Goal: Task Accomplishment & Management: Manage account settings

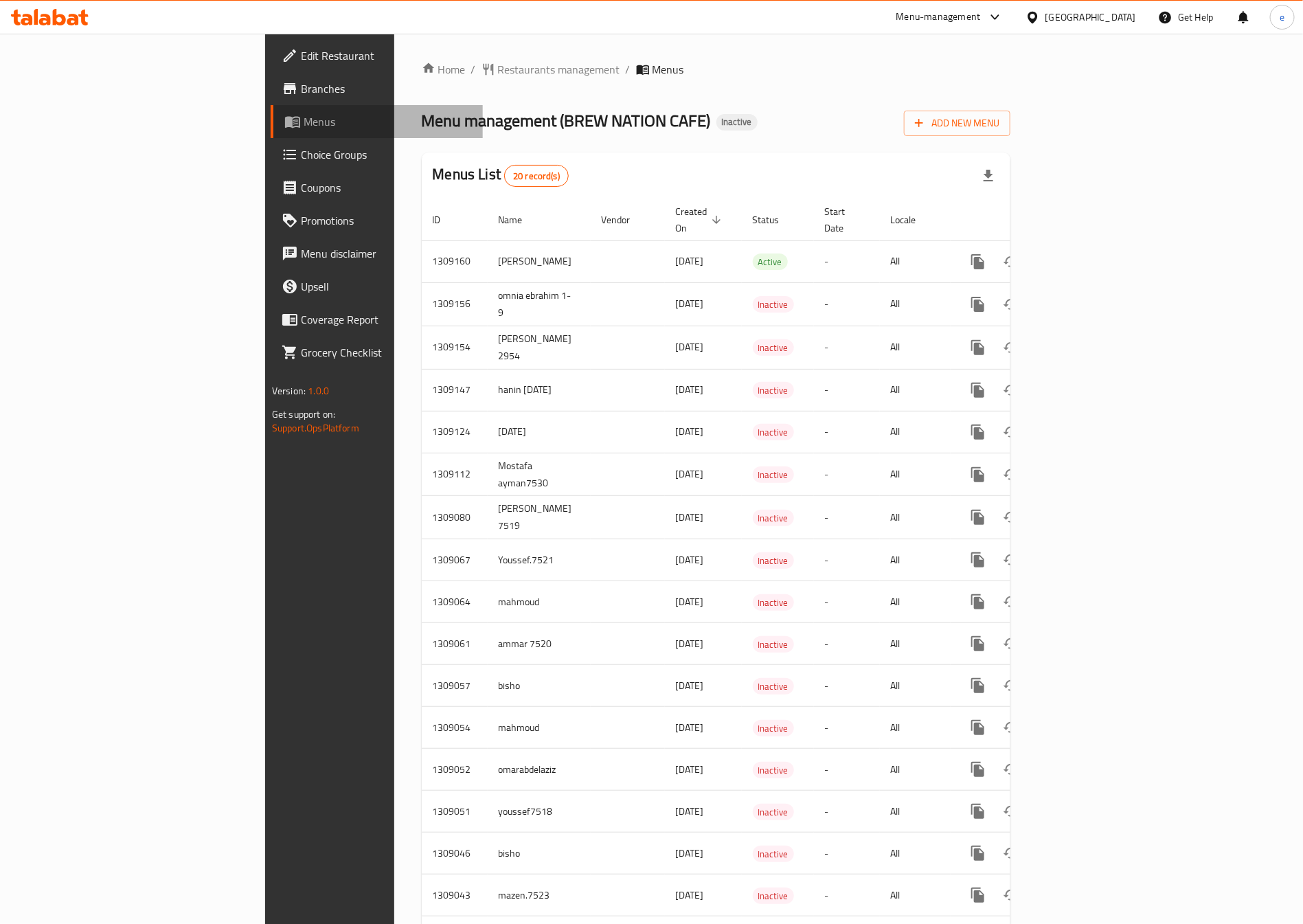
click at [304, 123] on span "Menus" at bounding box center [388, 121] width 168 height 17
click at [304, 113] on span "Menus" at bounding box center [388, 121] width 168 height 17
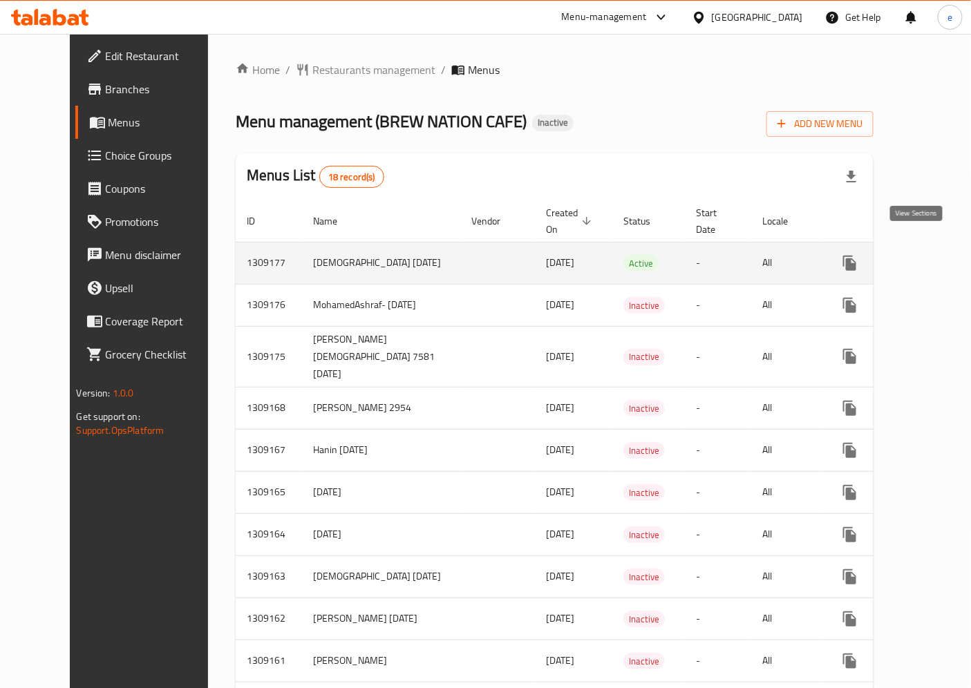
click at [941, 255] on icon "enhanced table" at bounding box center [949, 263] width 17 height 17
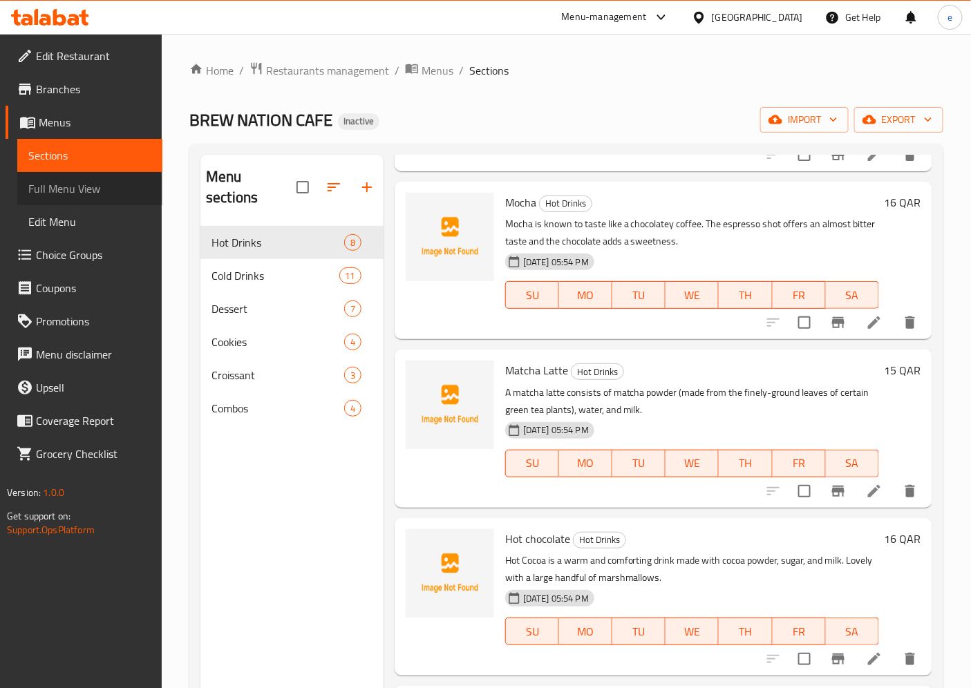
click at [113, 194] on span "Full Menu View" at bounding box center [89, 188] width 123 height 17
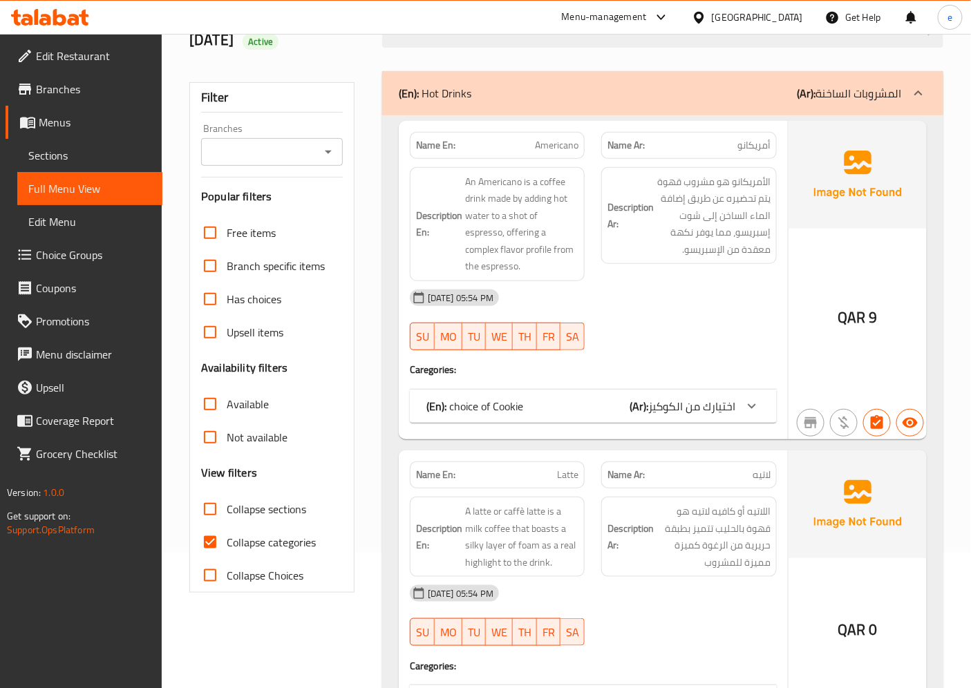
scroll to position [307, 0]
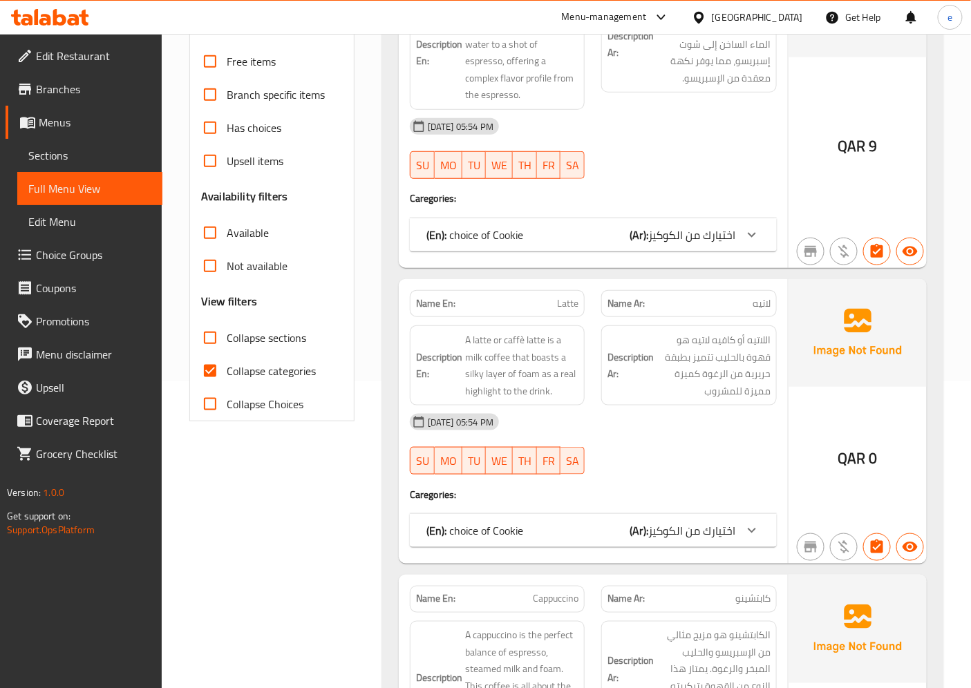
click at [274, 363] on span "Collapse categories" at bounding box center [271, 371] width 89 height 17
click at [227, 355] on input "Collapse categories" at bounding box center [210, 371] width 33 height 33
checkbox input "false"
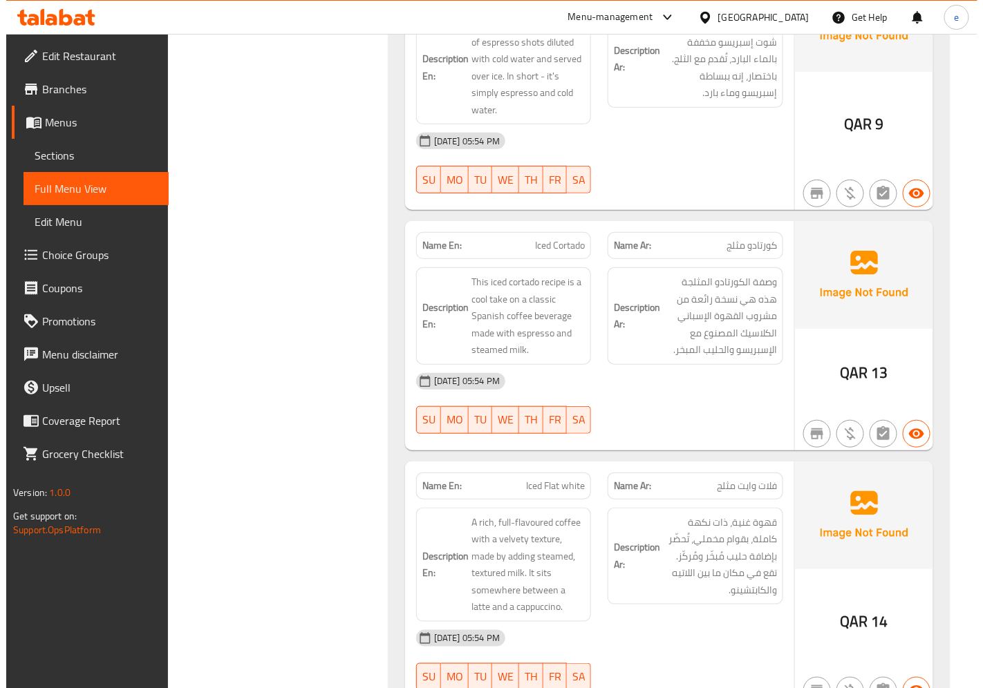
scroll to position [0, 0]
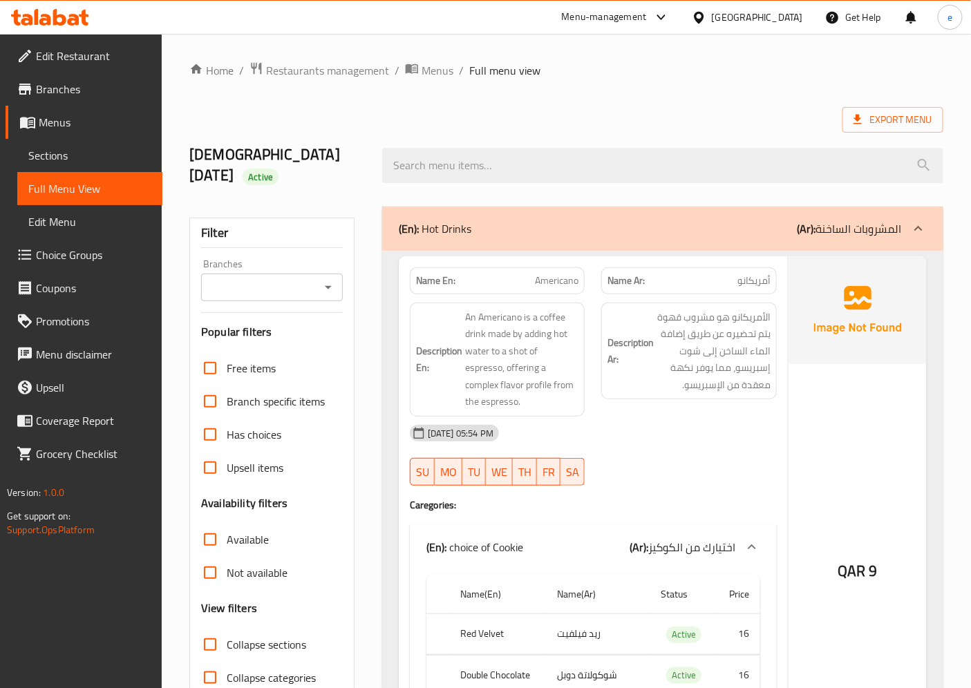
drag, startPoint x: 941, startPoint y: 505, endPoint x: 915, endPoint y: 53, distance: 452.8
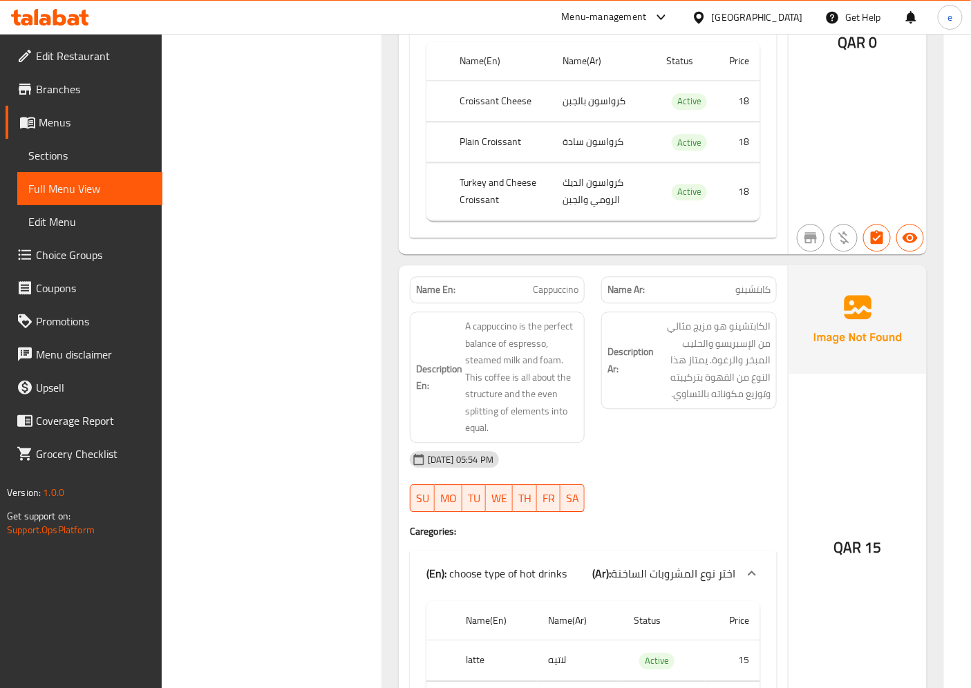
scroll to position [1075, 0]
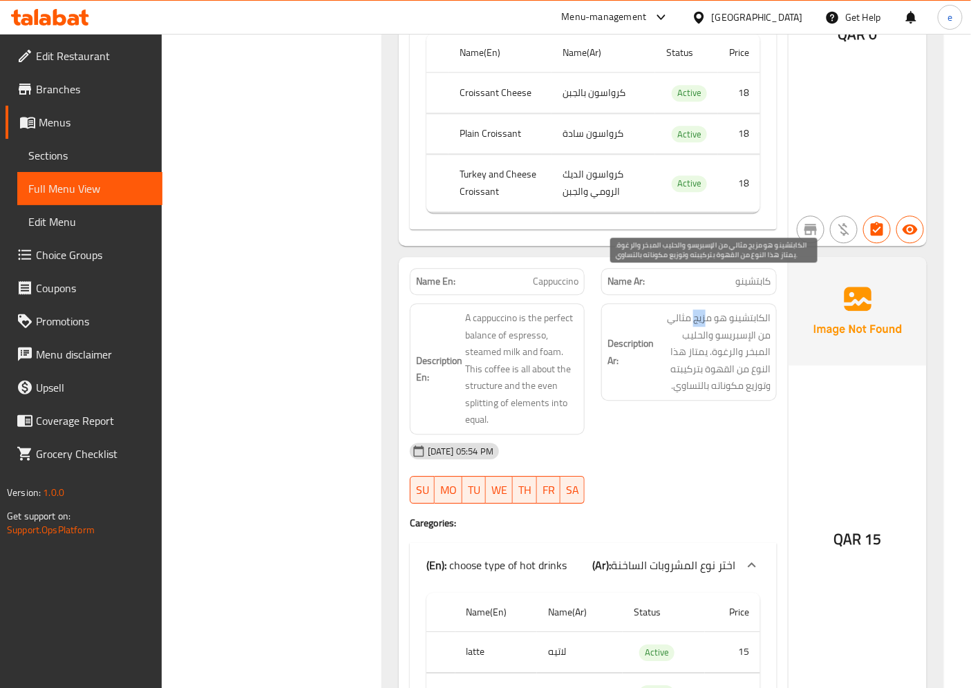
drag, startPoint x: 695, startPoint y: 283, endPoint x: 708, endPoint y: 281, distance: 13.4
click at [708, 310] on span "الكابتشينو هو مزيج مثالي من الإسبريسو والحليب المبخر والرغوة. يمتاز هذا النوع م…" at bounding box center [714, 352] width 114 height 85
click at [696, 310] on span "الكابتشينو هو مزيج مثالي من الإسبريسو والحليب المبخر والرغوة. يمتاز هذا النوع م…" at bounding box center [714, 352] width 114 height 85
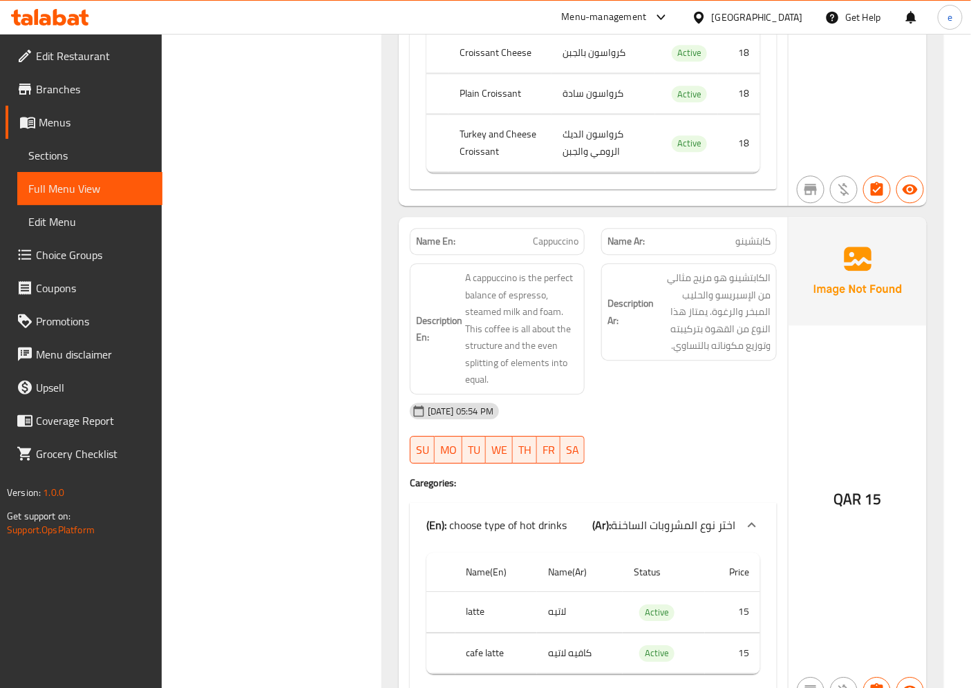
scroll to position [1152, 0]
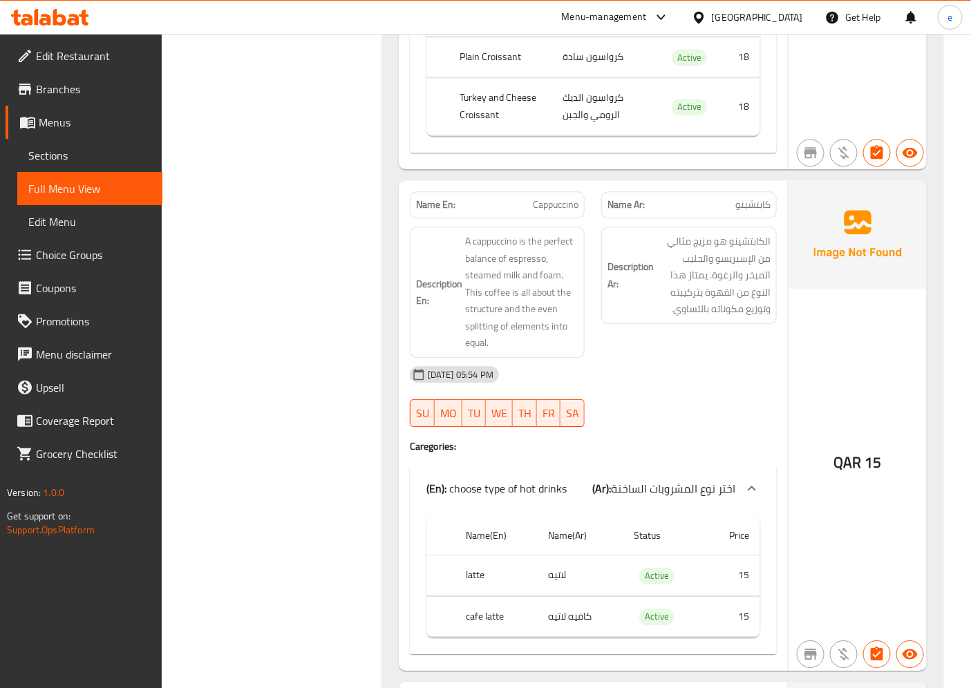
click at [858, 357] on div "QAR 15" at bounding box center [858, 425] width 138 height 491
click at [747, 358] on div "[DATE] 05:54 PM" at bounding box center [594, 374] width 384 height 33
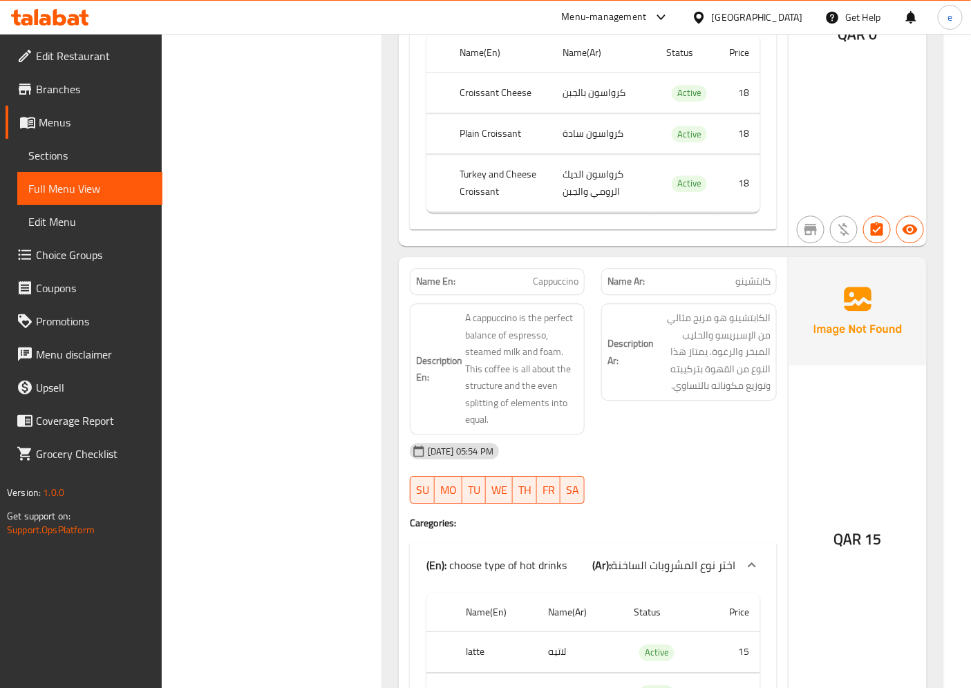
click at [671, 457] on div "[DATE] 05:54 PM SU MO TU WE TH FR SA" at bounding box center [594, 473] width 384 height 77
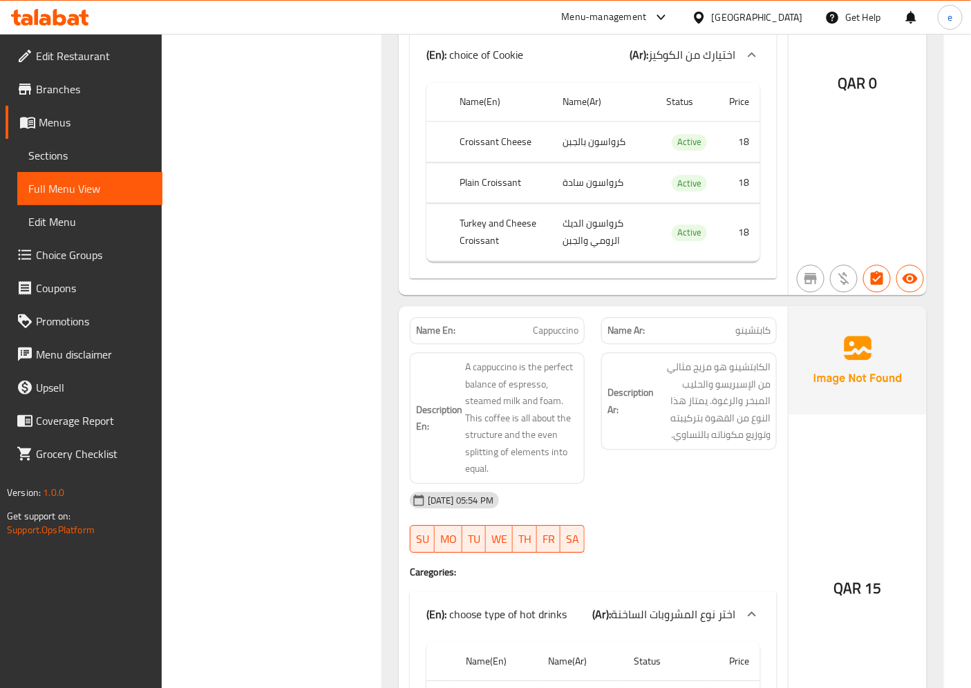
scroll to position [998, 0]
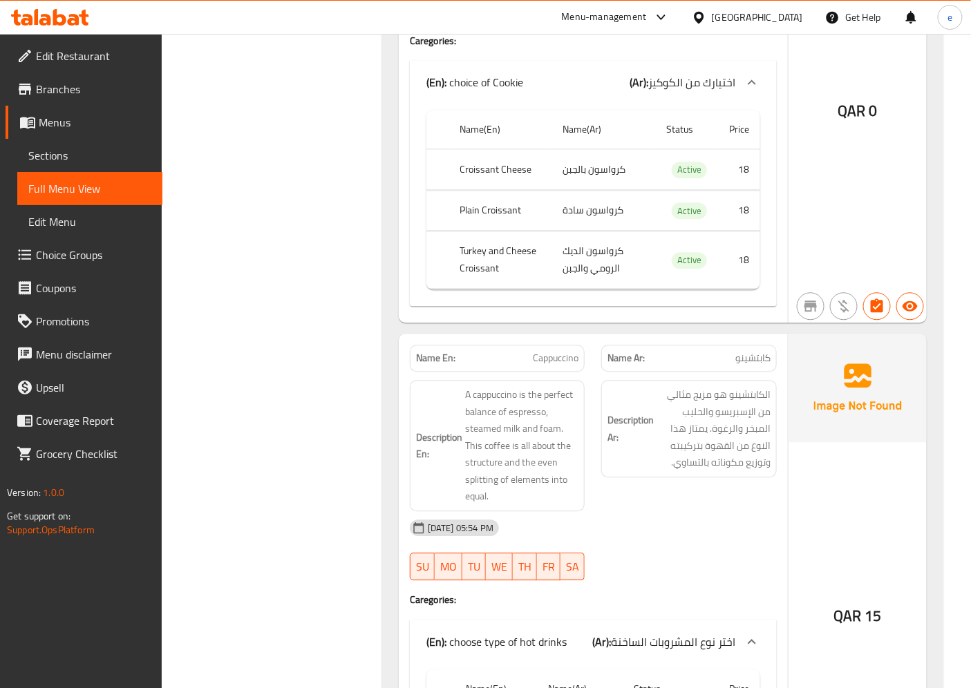
click at [854, 340] on img at bounding box center [858, 388] width 138 height 108
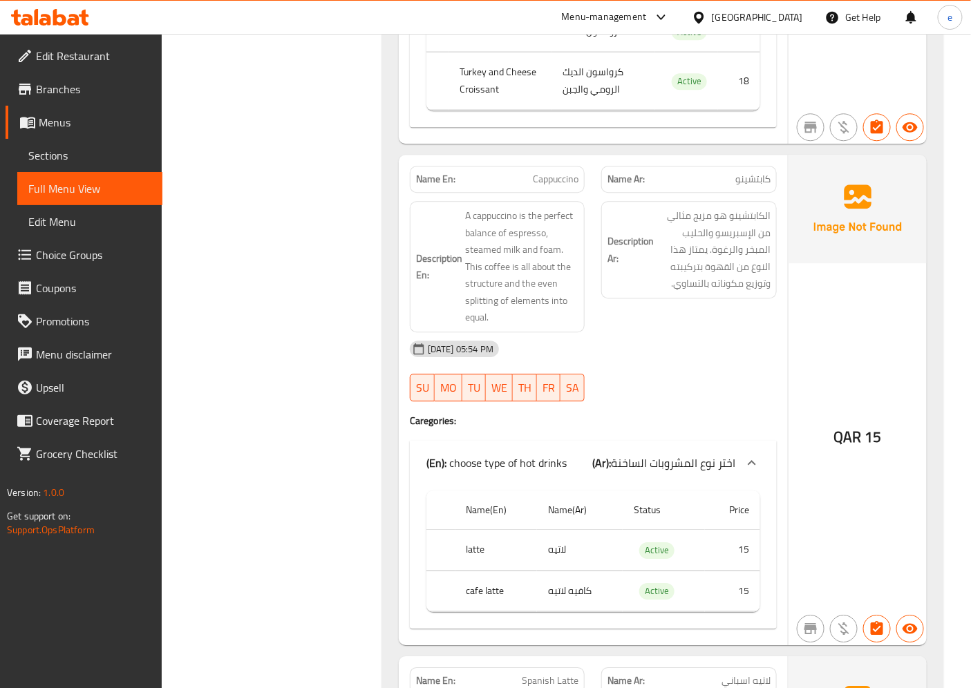
scroll to position [1152, 0]
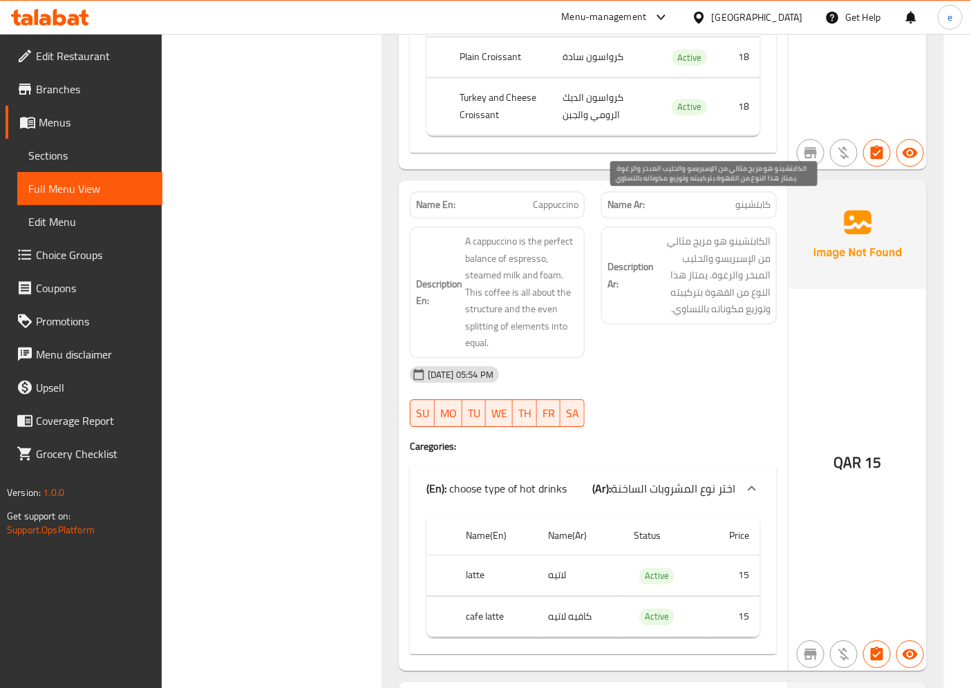
click at [714, 236] on span "الكابتشينو هو مزيج مثالي من الإسبريسو والحليب المبخر والرغوة. يمتاز هذا النوع م…" at bounding box center [714, 275] width 114 height 85
click at [700, 237] on span "الكابتشينو هو مزيج مثالي من الإسبريسو والحليب المبخر والرغوة. يمتاز هذا النوع م…" at bounding box center [714, 275] width 114 height 85
click at [751, 263] on span "الكابتشينو هو مزيج مثالي من الإسبريسو والحليب المبخر والرغوة. يمتاز هذا النوع م…" at bounding box center [714, 275] width 114 height 85
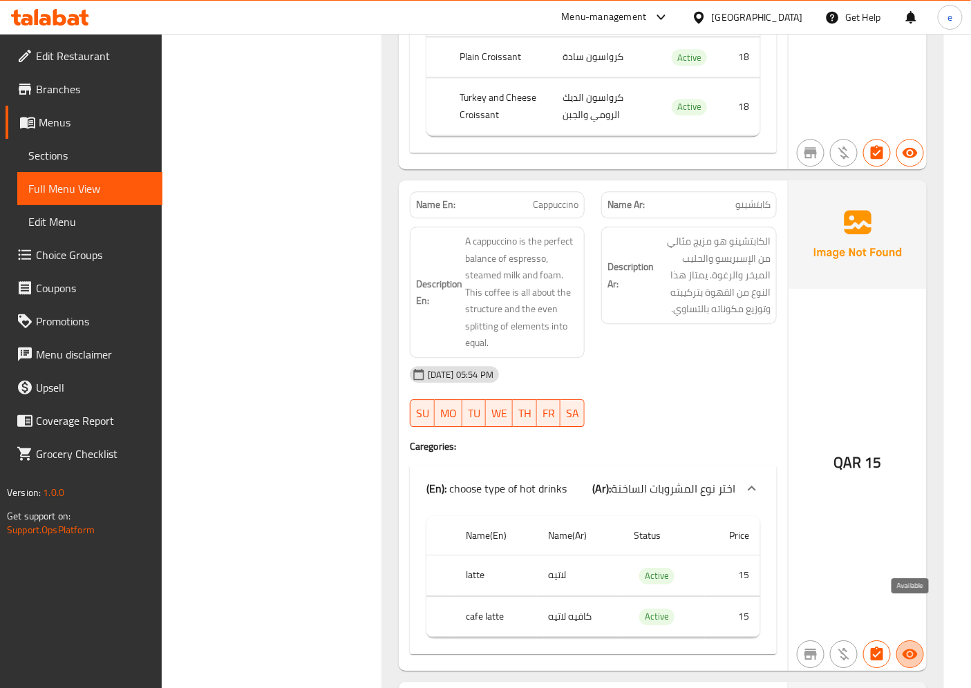
click at [912, 646] on icon "button" at bounding box center [910, 654] width 17 height 17
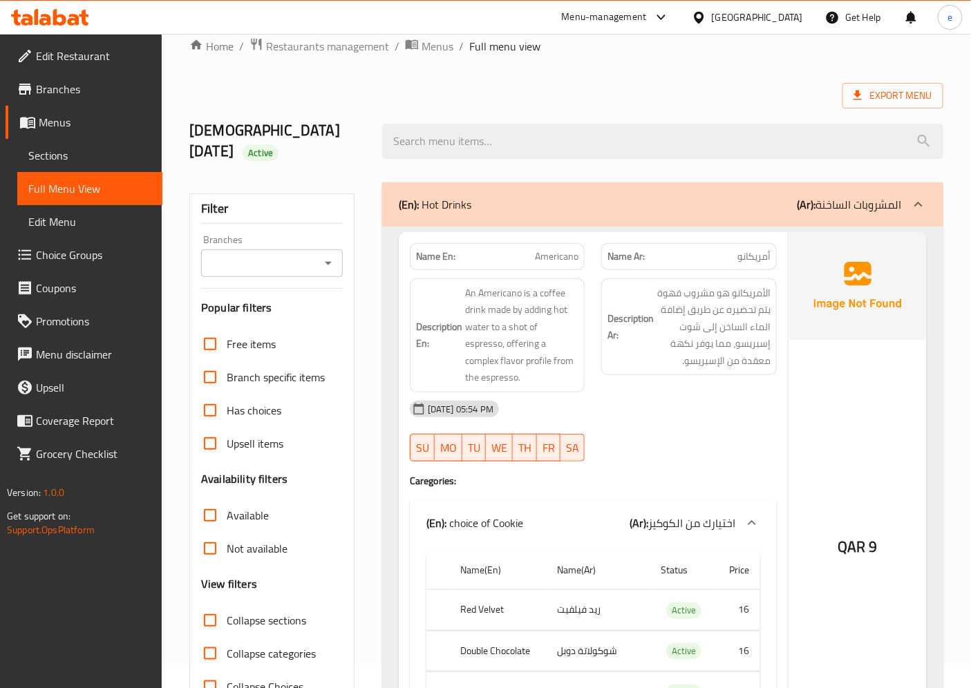
scroll to position [0, 0]
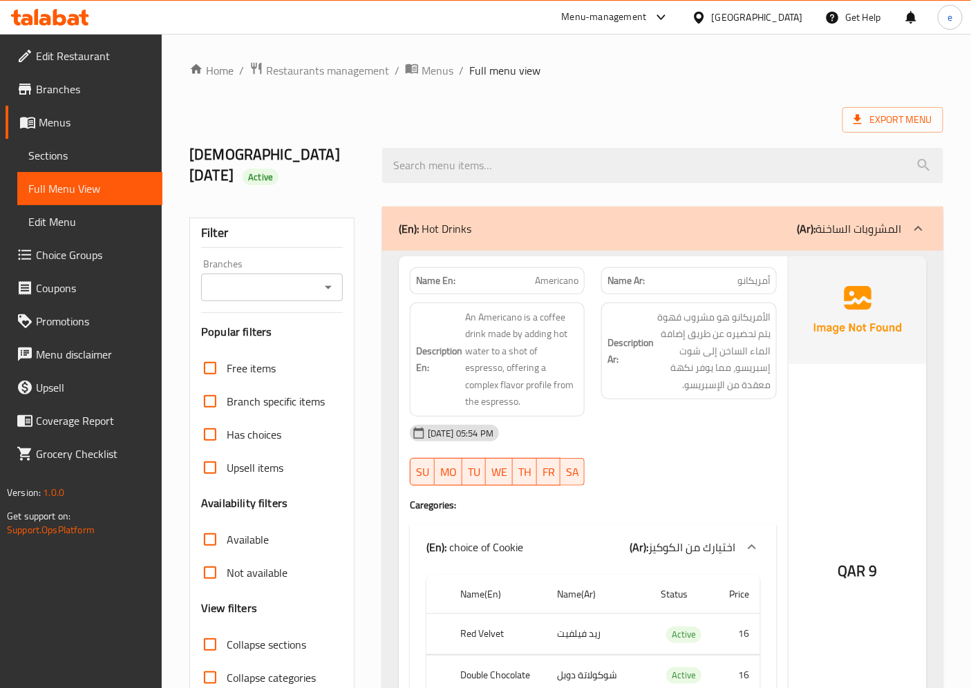
click at [50, 160] on span "Sections" at bounding box center [89, 155] width 123 height 17
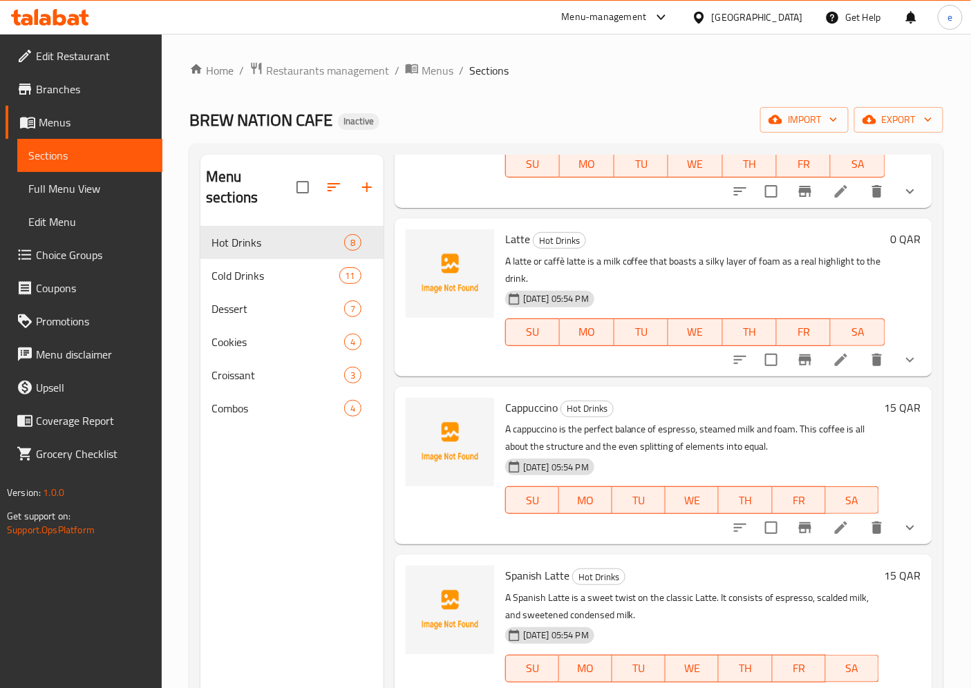
scroll to position [153, 0]
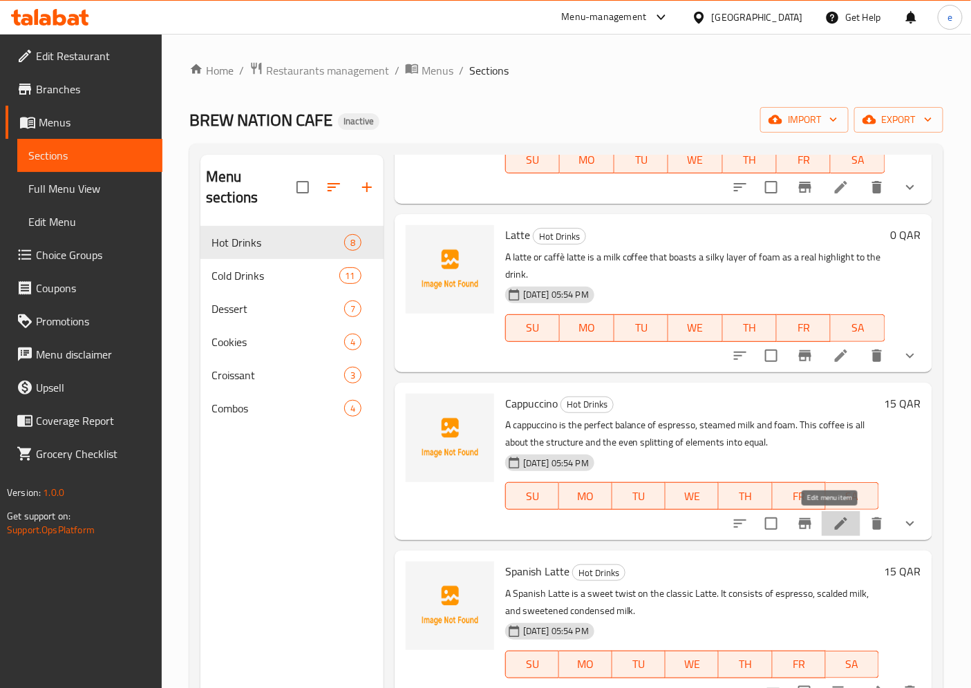
click at [833, 527] on icon at bounding box center [841, 524] width 17 height 17
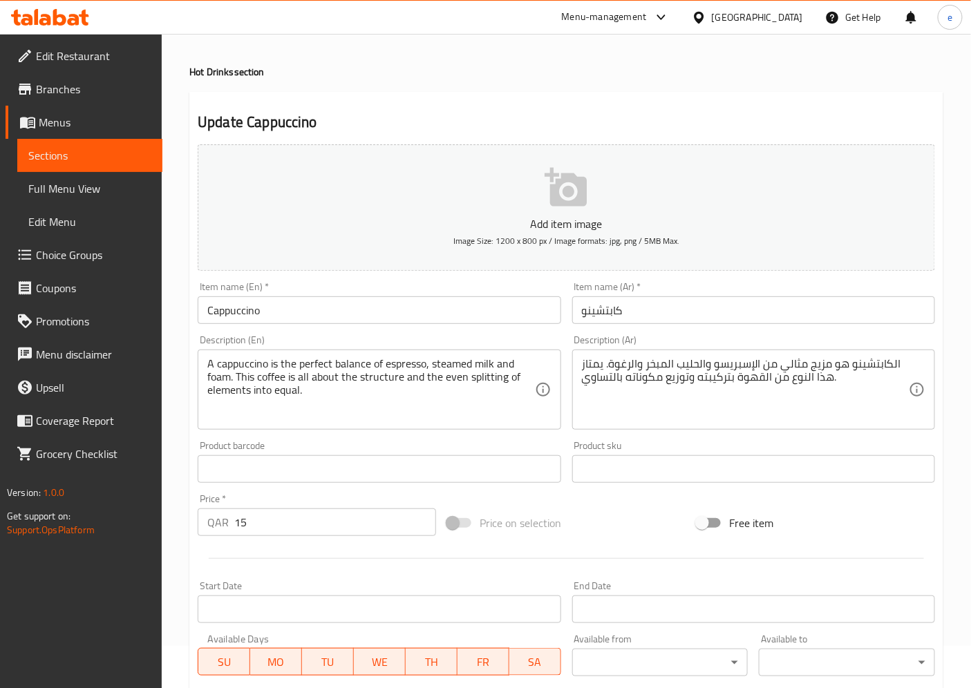
scroll to position [77, 0]
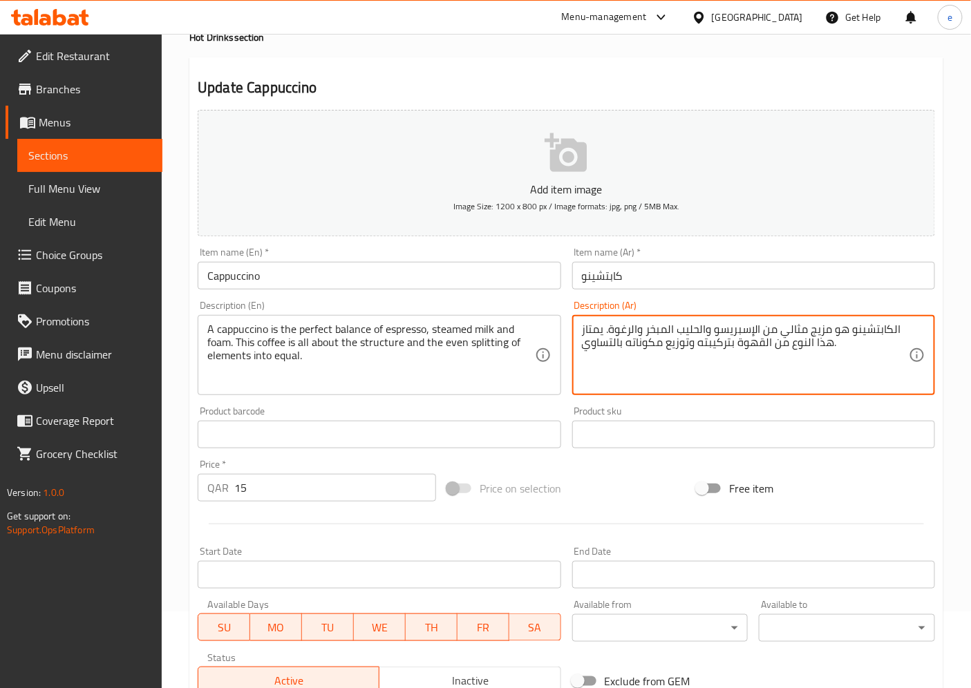
drag, startPoint x: 811, startPoint y: 326, endPoint x: 829, endPoint y: 327, distance: 18.7
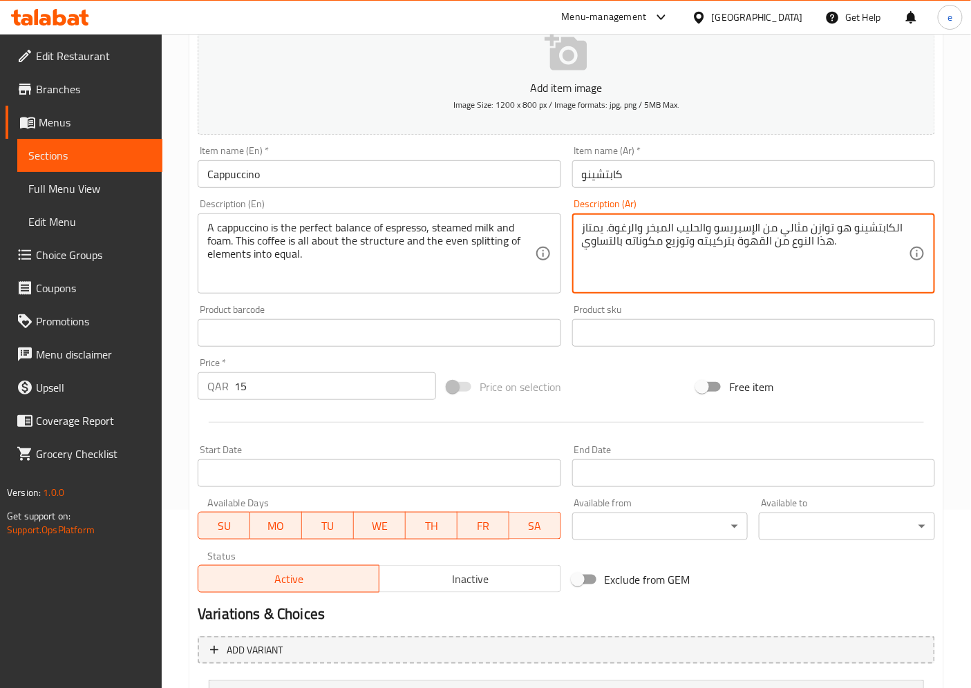
scroll to position [309, 0]
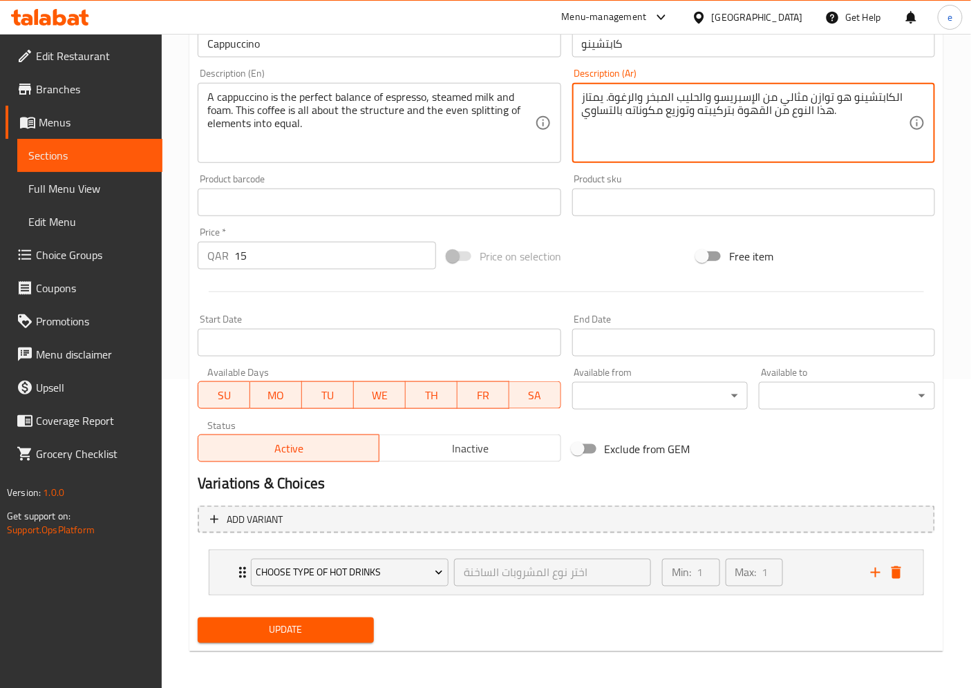
type textarea "الكابتشينو هو توازن مثالي من الإسبريسو والحليب المبخر والرغوة. يمتاز هذا النوع …"
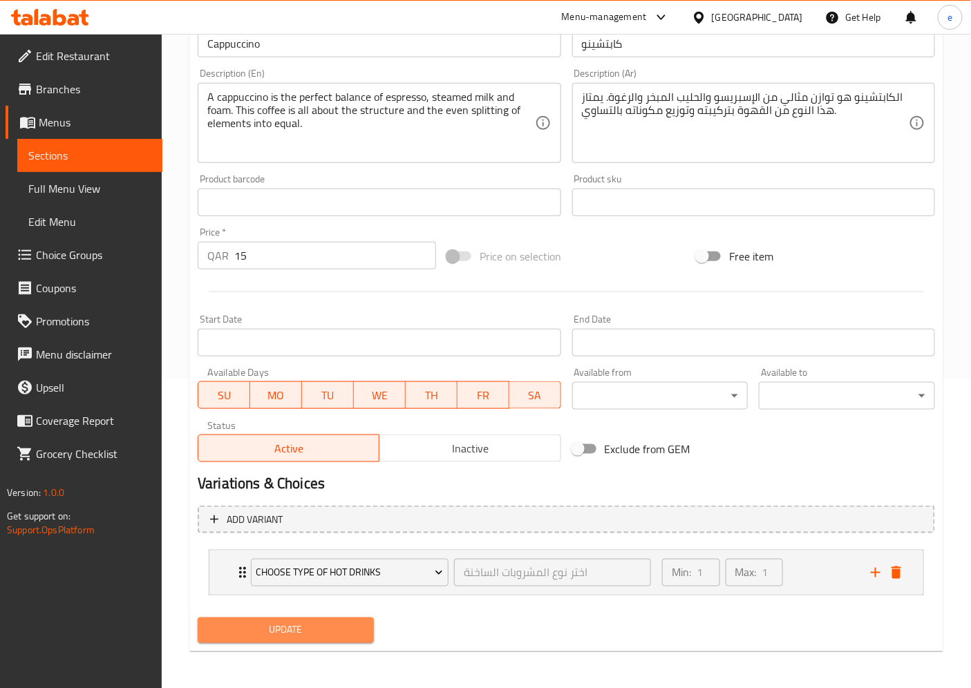
click at [256, 622] on span "Update" at bounding box center [286, 630] width 154 height 17
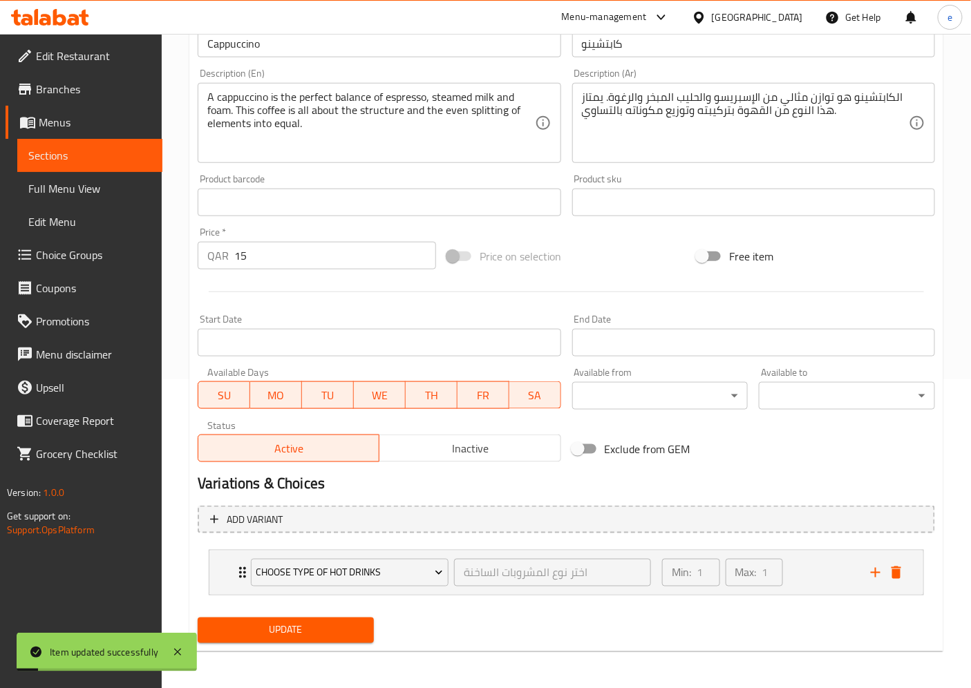
click at [56, 127] on span "Menus" at bounding box center [95, 122] width 113 height 17
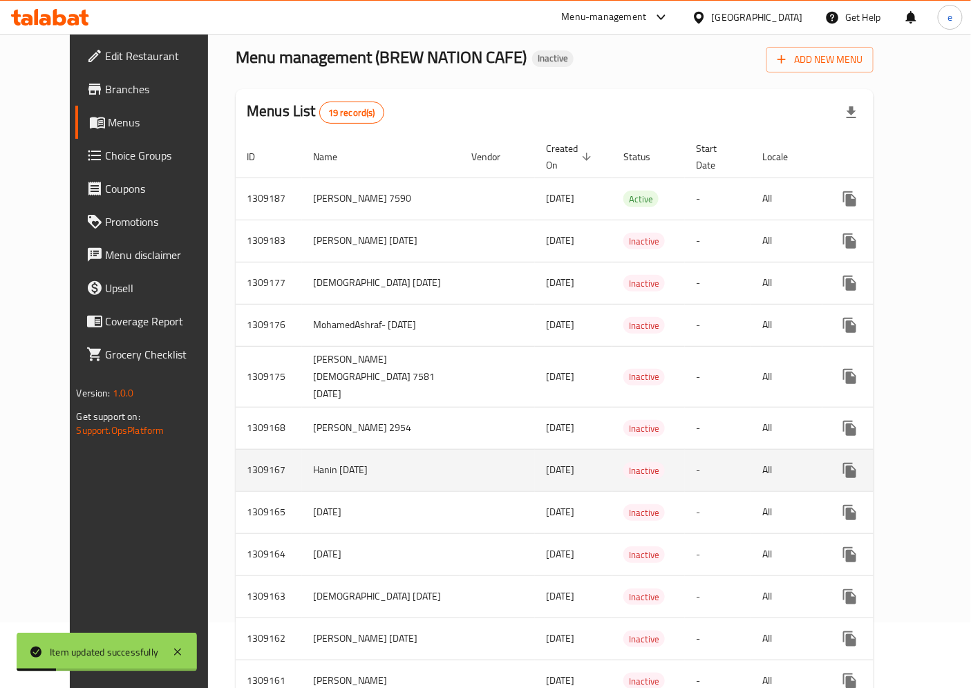
scroll to position [307, 0]
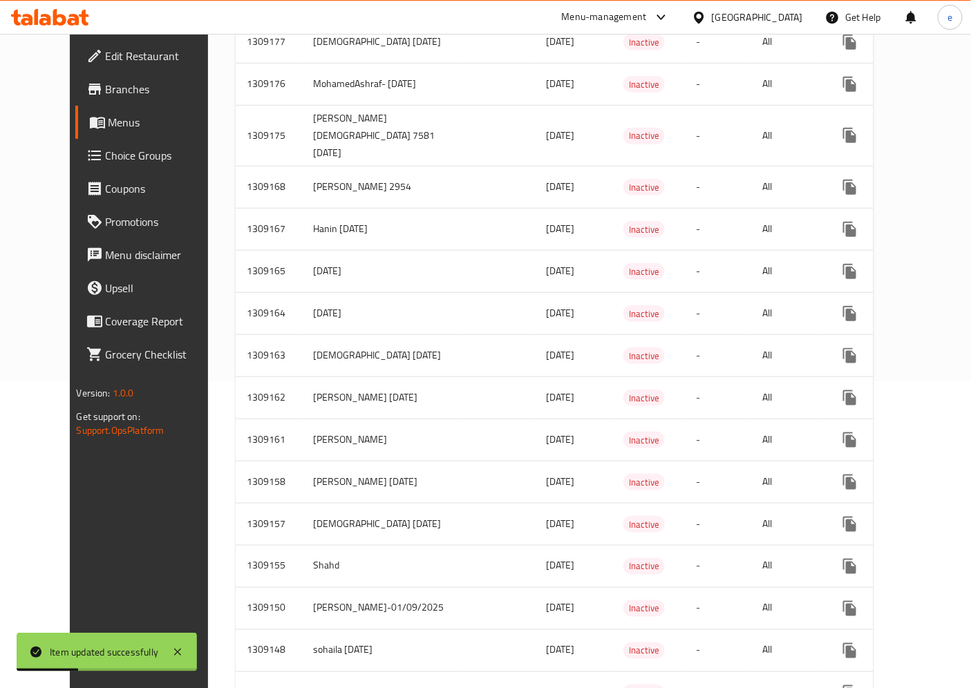
click at [106, 160] on span "Choice Groups" at bounding box center [163, 155] width 115 height 17
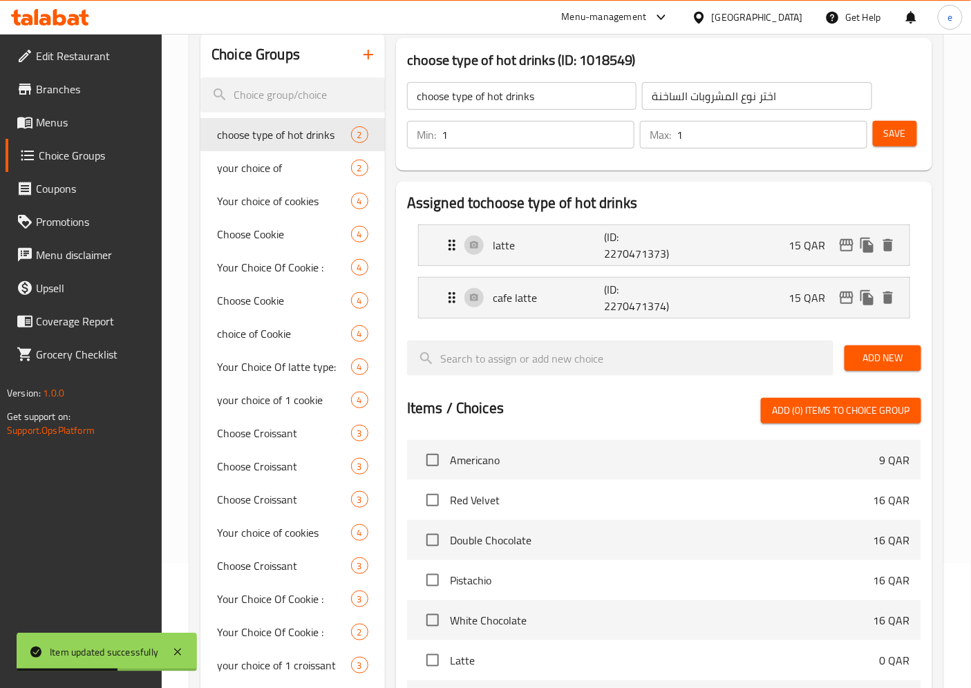
scroll to position [119, 0]
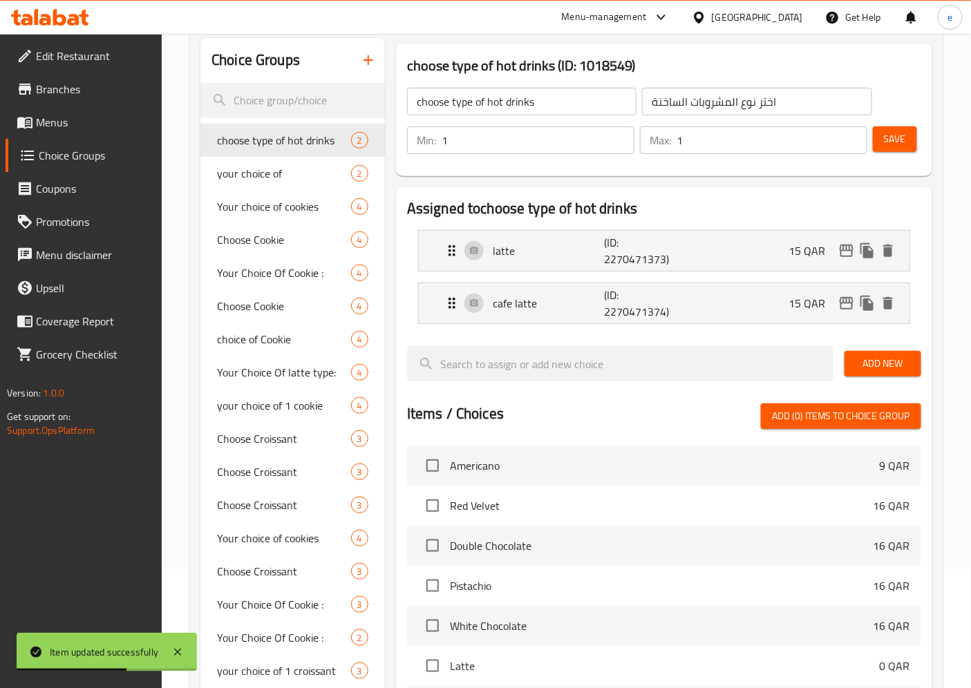
click at [45, 122] on span "Menus" at bounding box center [93, 122] width 115 height 17
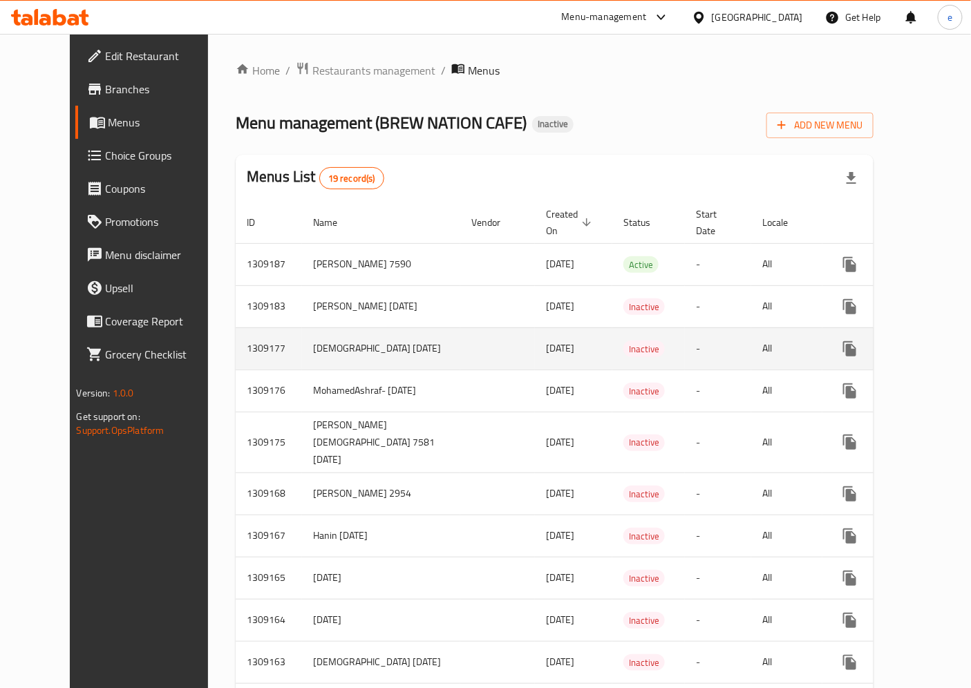
click at [460, 333] on td "enhanced table" at bounding box center [497, 349] width 75 height 42
click at [941, 341] on icon "enhanced table" at bounding box center [949, 349] width 17 height 17
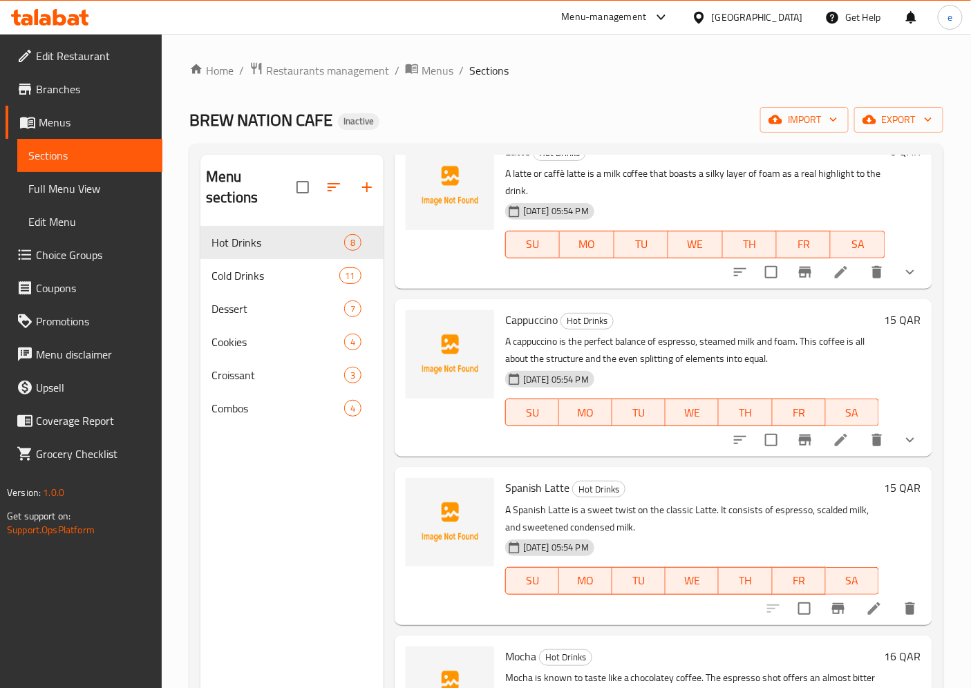
scroll to position [230, 0]
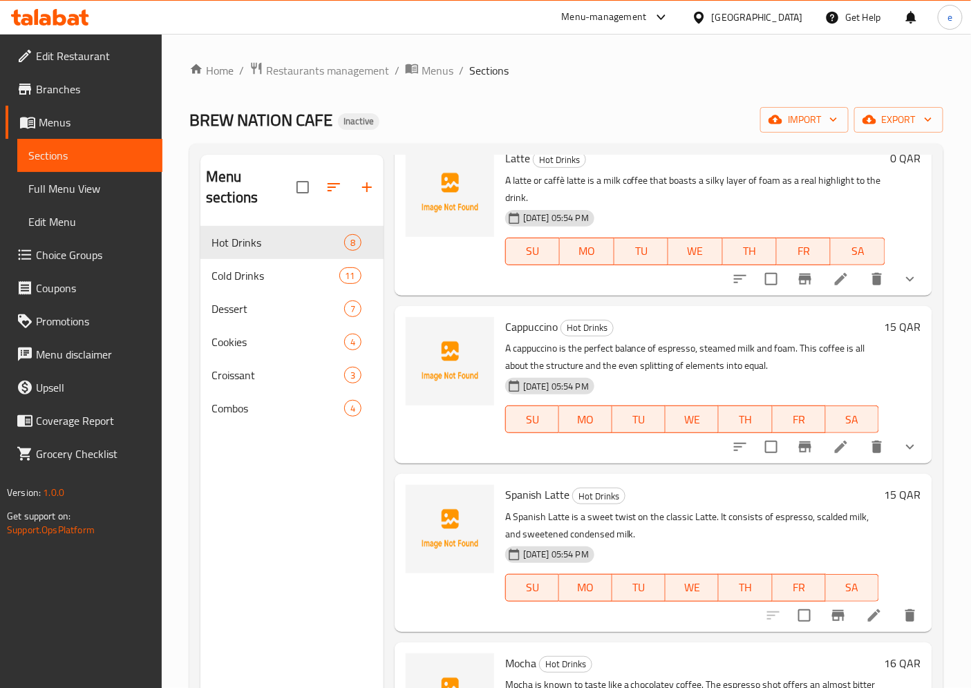
click at [56, 187] on span "Full Menu View" at bounding box center [89, 188] width 123 height 17
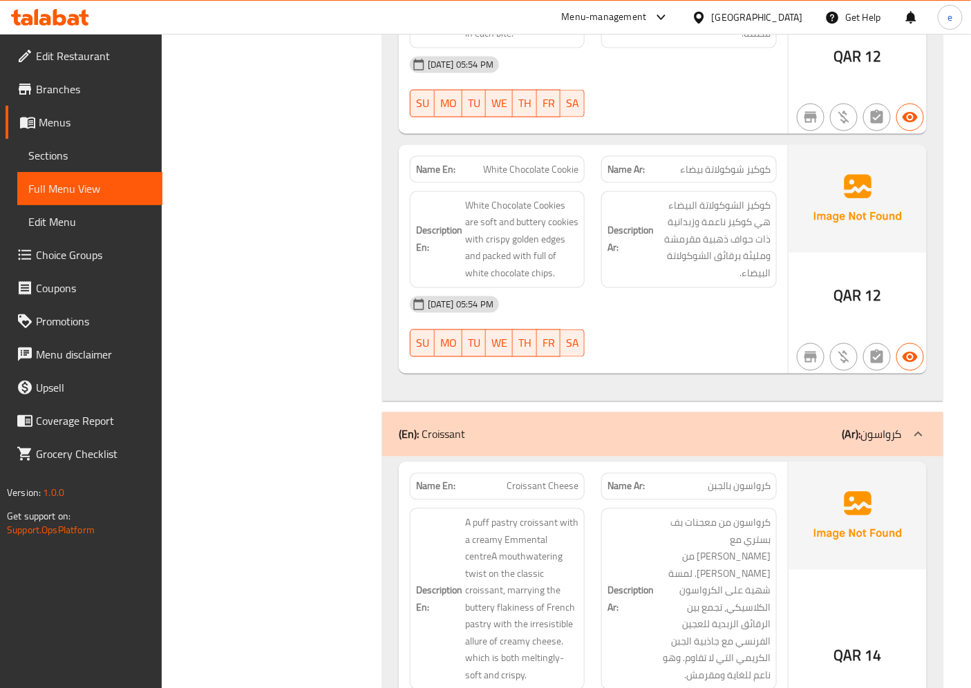
scroll to position [7987, 0]
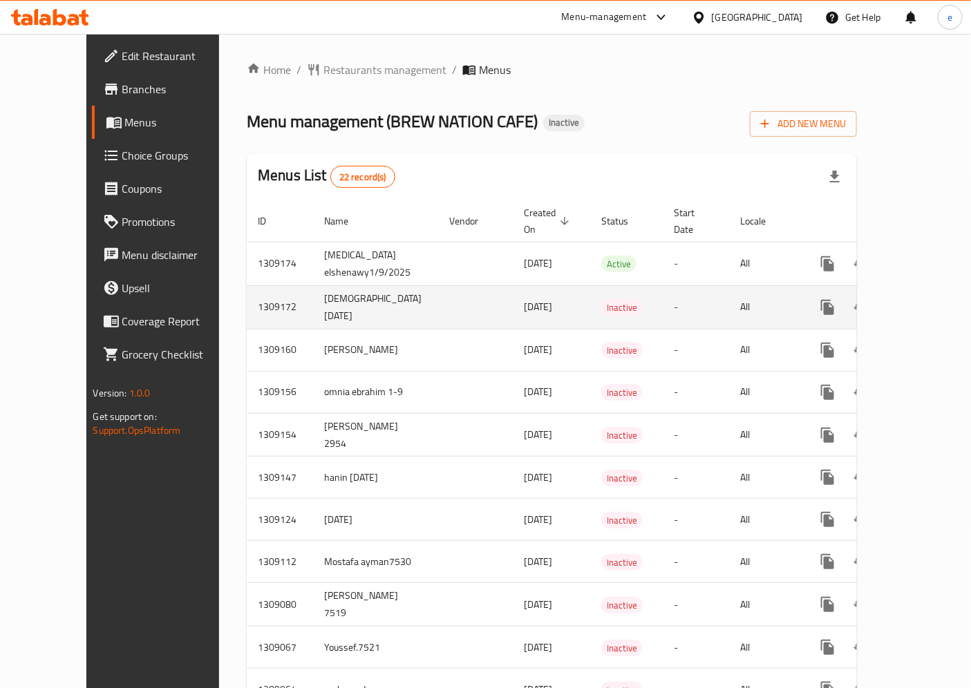
click at [341, 293] on td "[DEMOGRAPHIC_DATA] [DATE]" at bounding box center [375, 307] width 125 height 44
click at [920, 299] on icon "enhanced table" at bounding box center [927, 307] width 17 height 17
